Goal: Task Accomplishment & Management: Complete application form

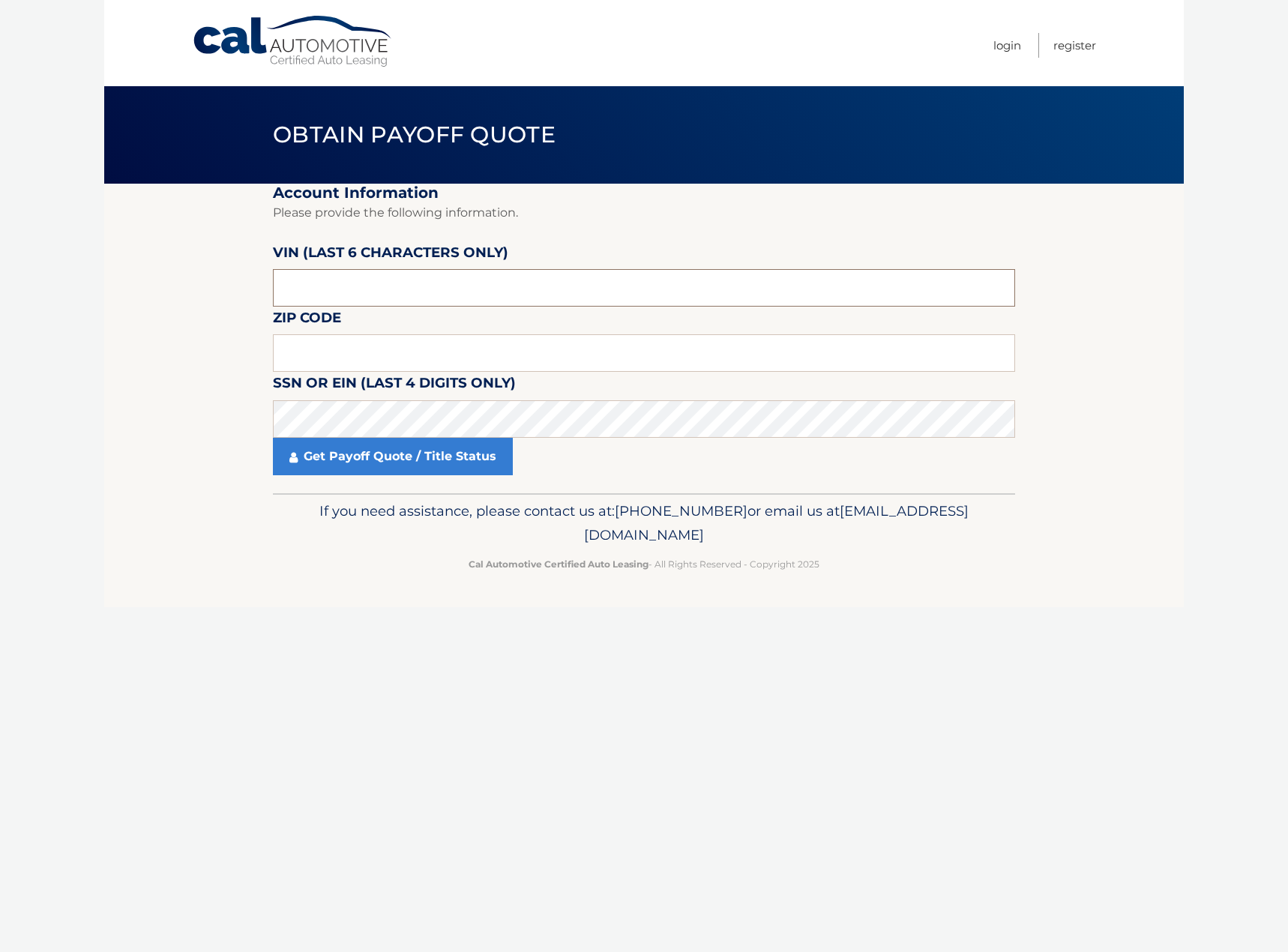
click at [443, 286] on input "text" at bounding box center [643, 288] width 742 height 38
type input "472095"
click at [402, 358] on input "text" at bounding box center [643, 353] width 742 height 38
click at [496, 348] on input "text" at bounding box center [643, 353] width 742 height 38
type input "11572"
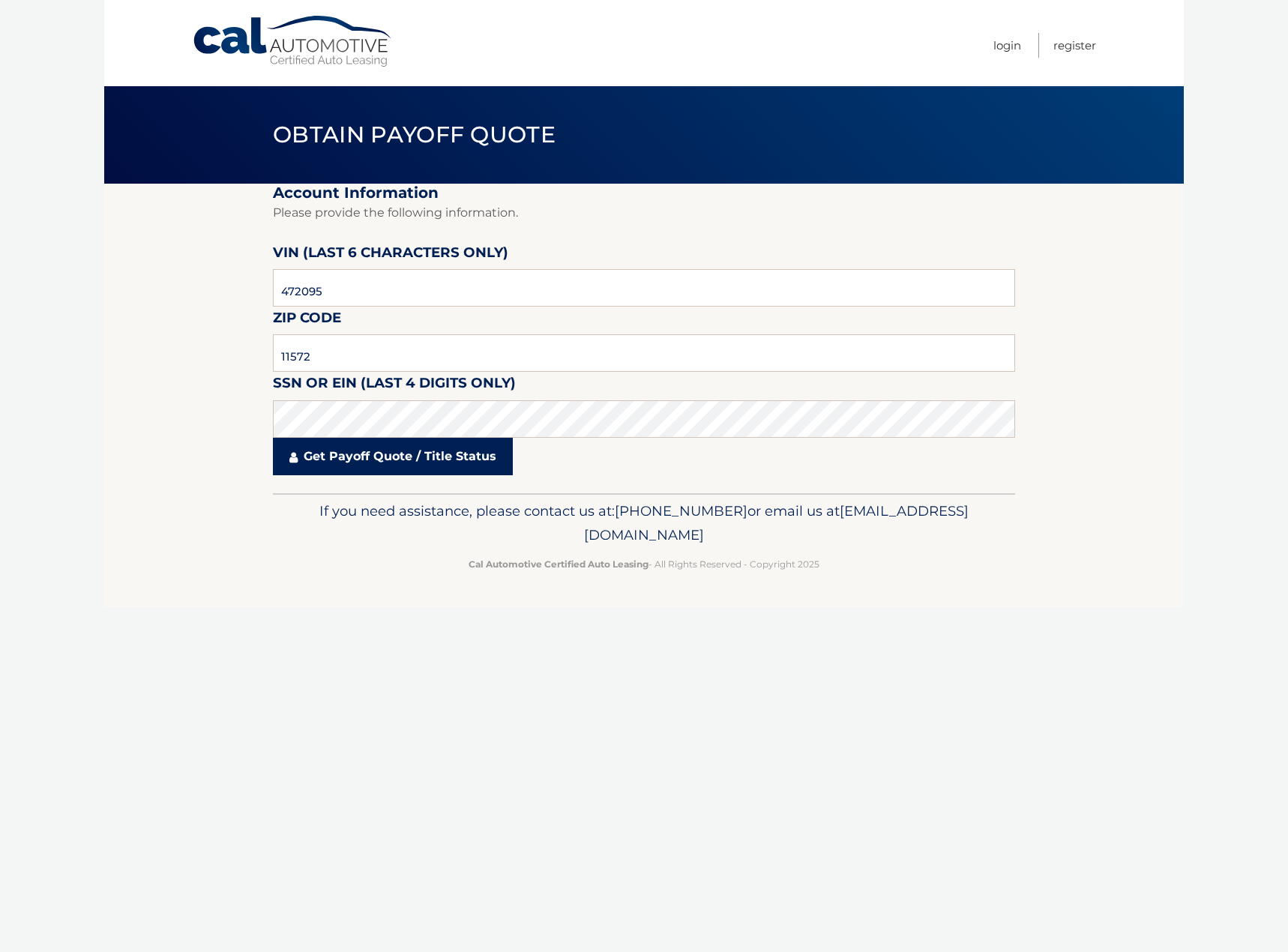
click at [427, 454] on link "Get Payoff Quote / Title Status" at bounding box center [392, 456] width 240 height 38
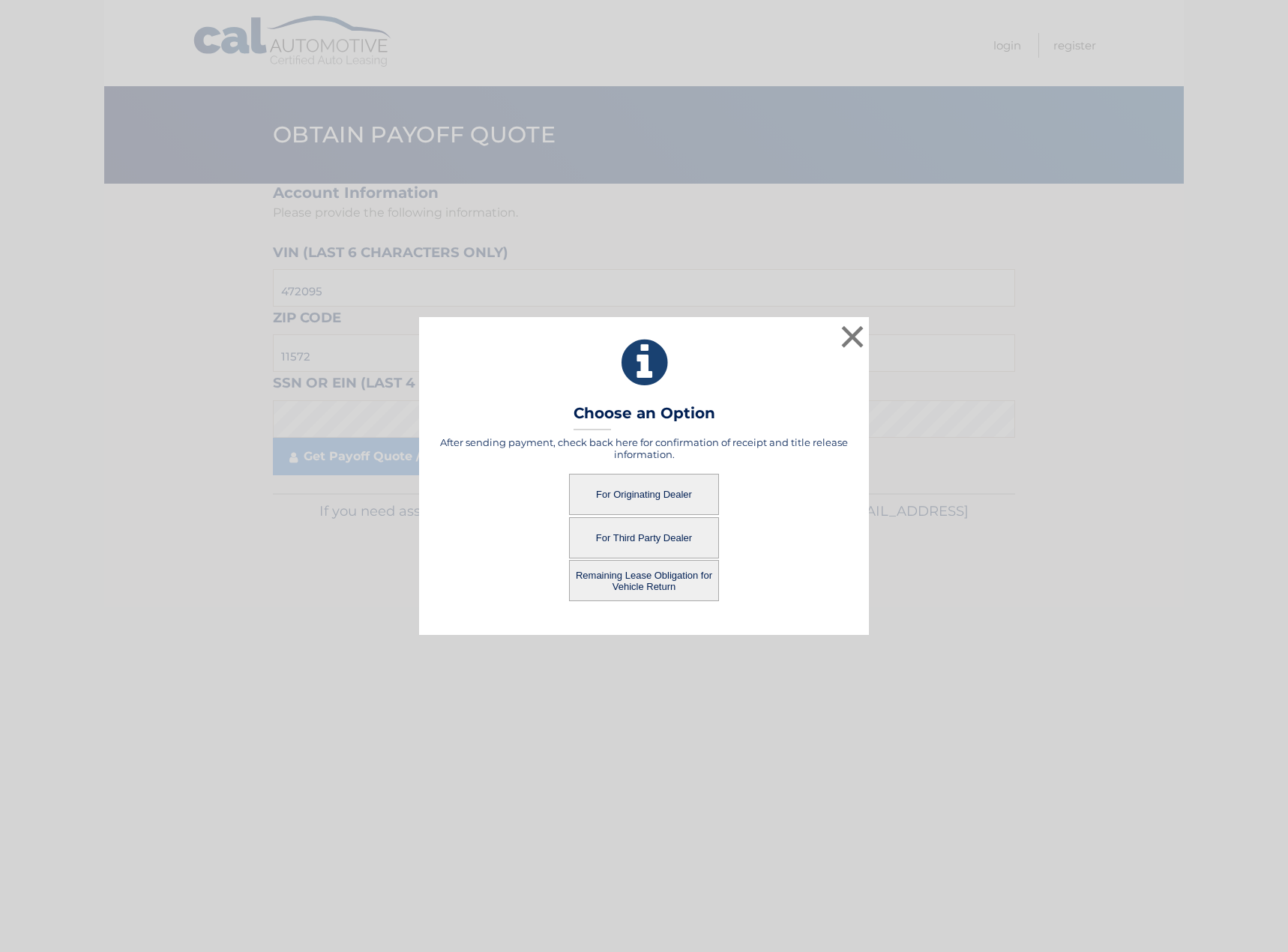
click at [673, 538] on button "For Third Party Dealer" at bounding box center [644, 537] width 150 height 42
click at [649, 530] on button "For Third Party Dealer" at bounding box center [644, 537] width 150 height 42
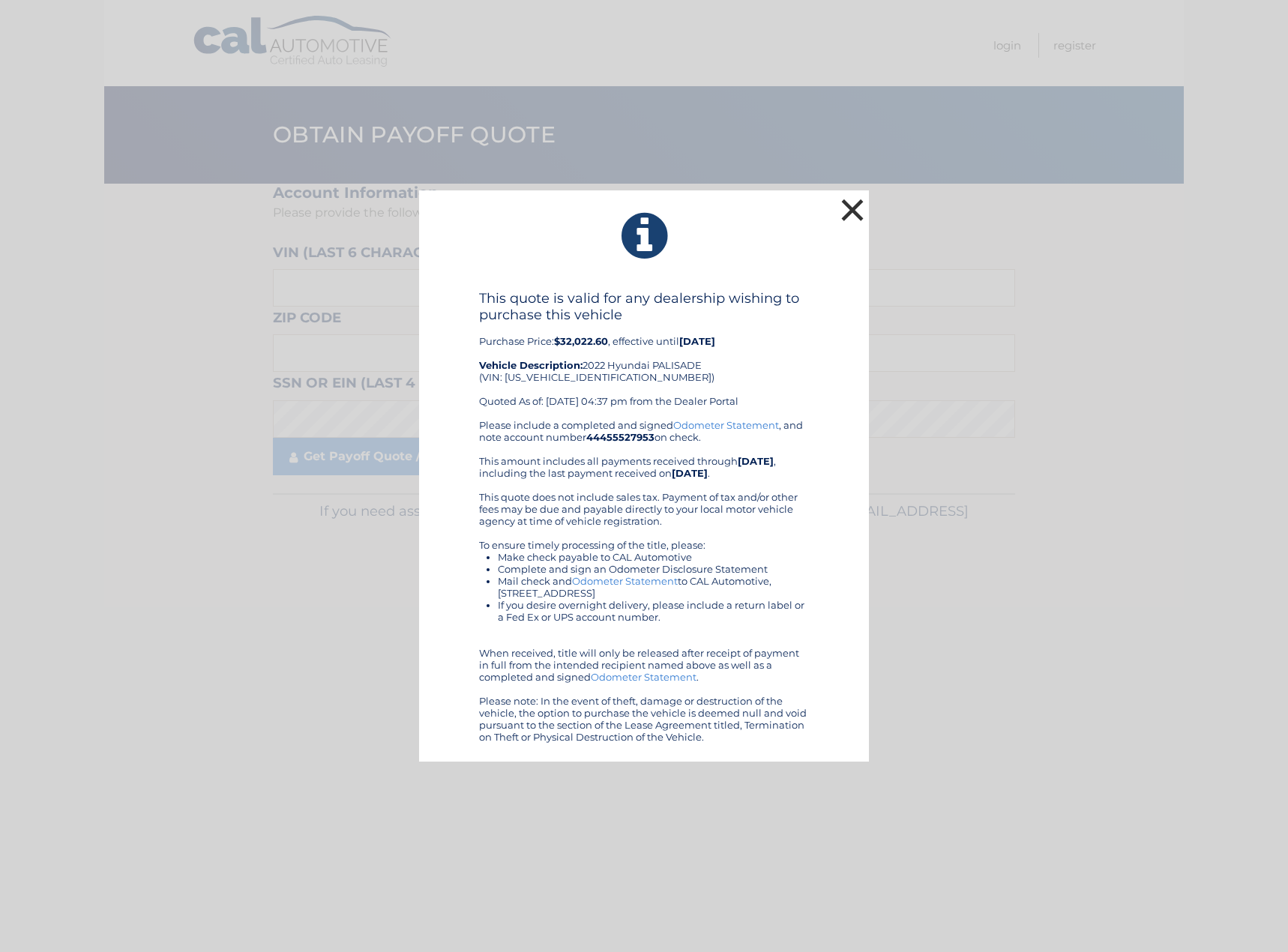
click at [858, 209] on button "×" at bounding box center [852, 209] width 30 height 30
